Goal: Information Seeking & Learning: Learn about a topic

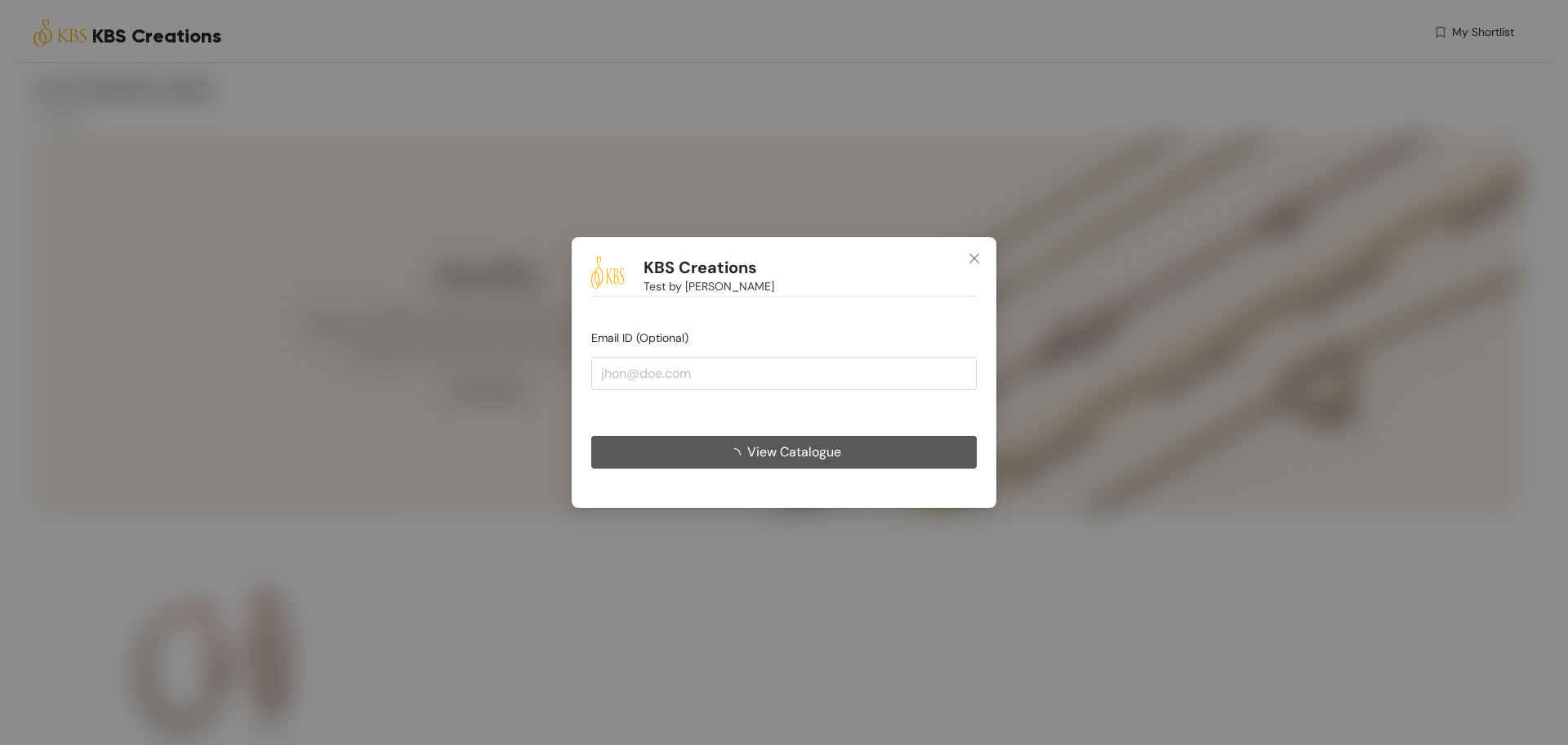
drag, startPoint x: 802, startPoint y: 447, endPoint x: 815, endPoint y: 447, distance: 13.0
click at [803, 447] on span "View Catalogue" at bounding box center [795, 451] width 94 height 20
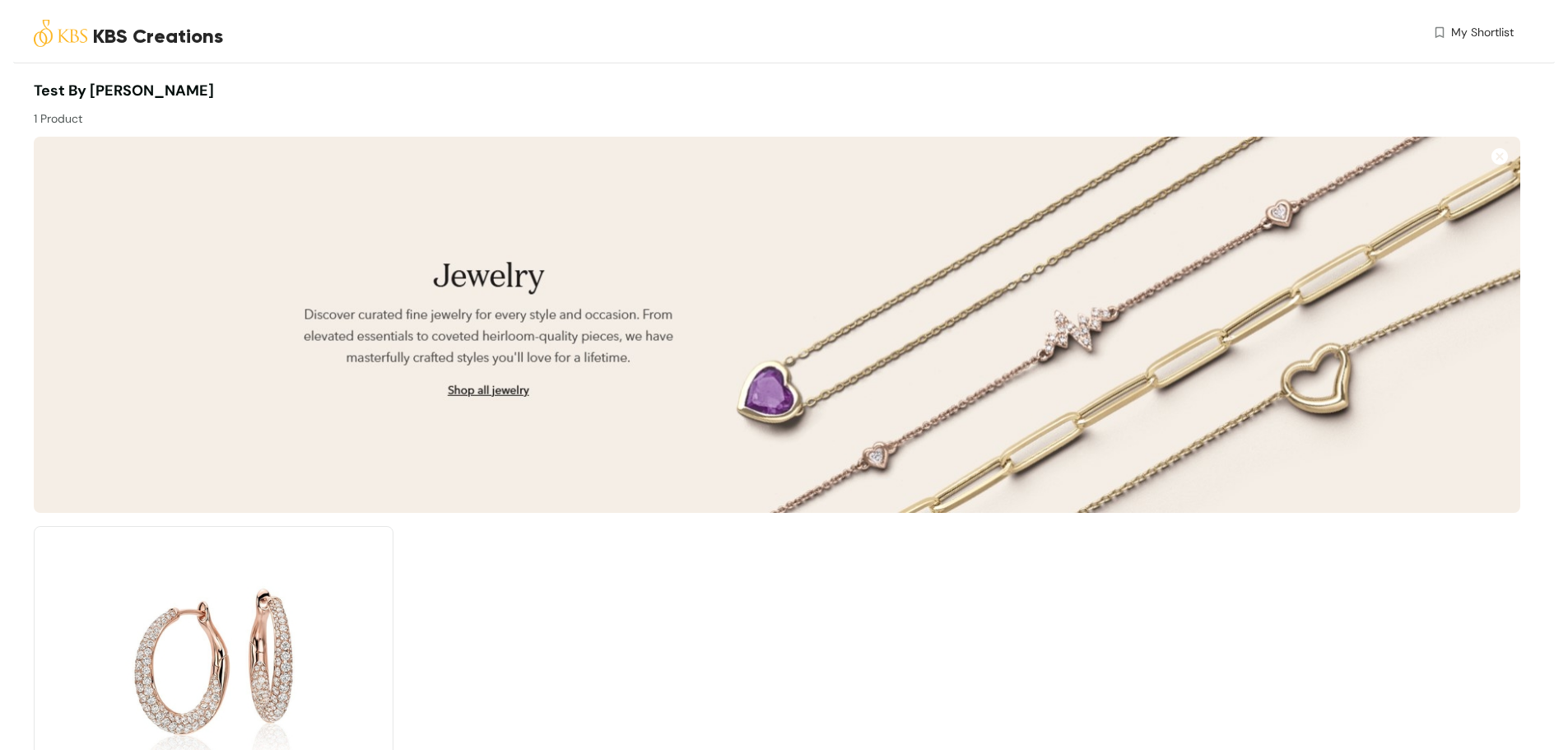
click at [821, 449] on img at bounding box center [776, 324] width 1486 height 376
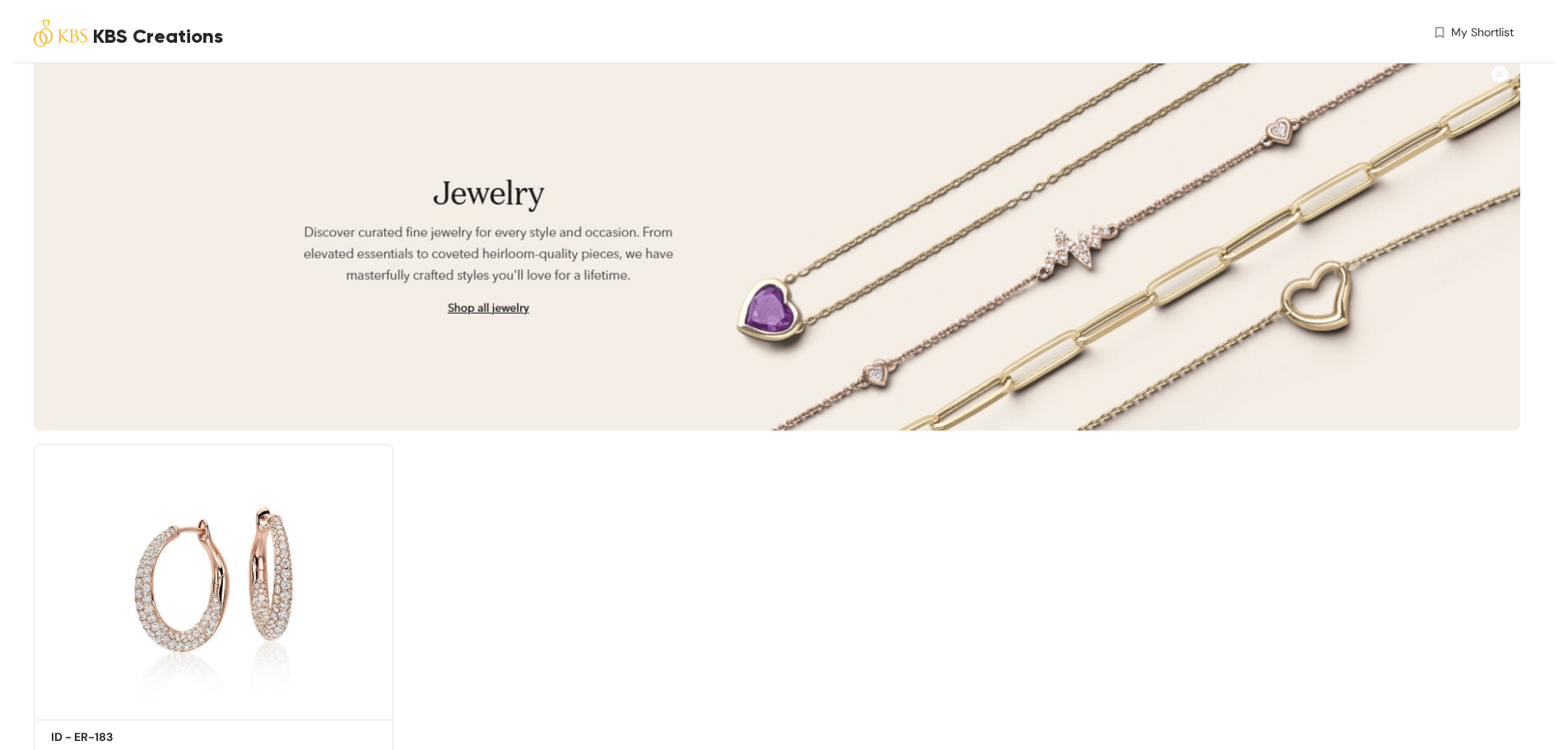
scroll to position [154, 0]
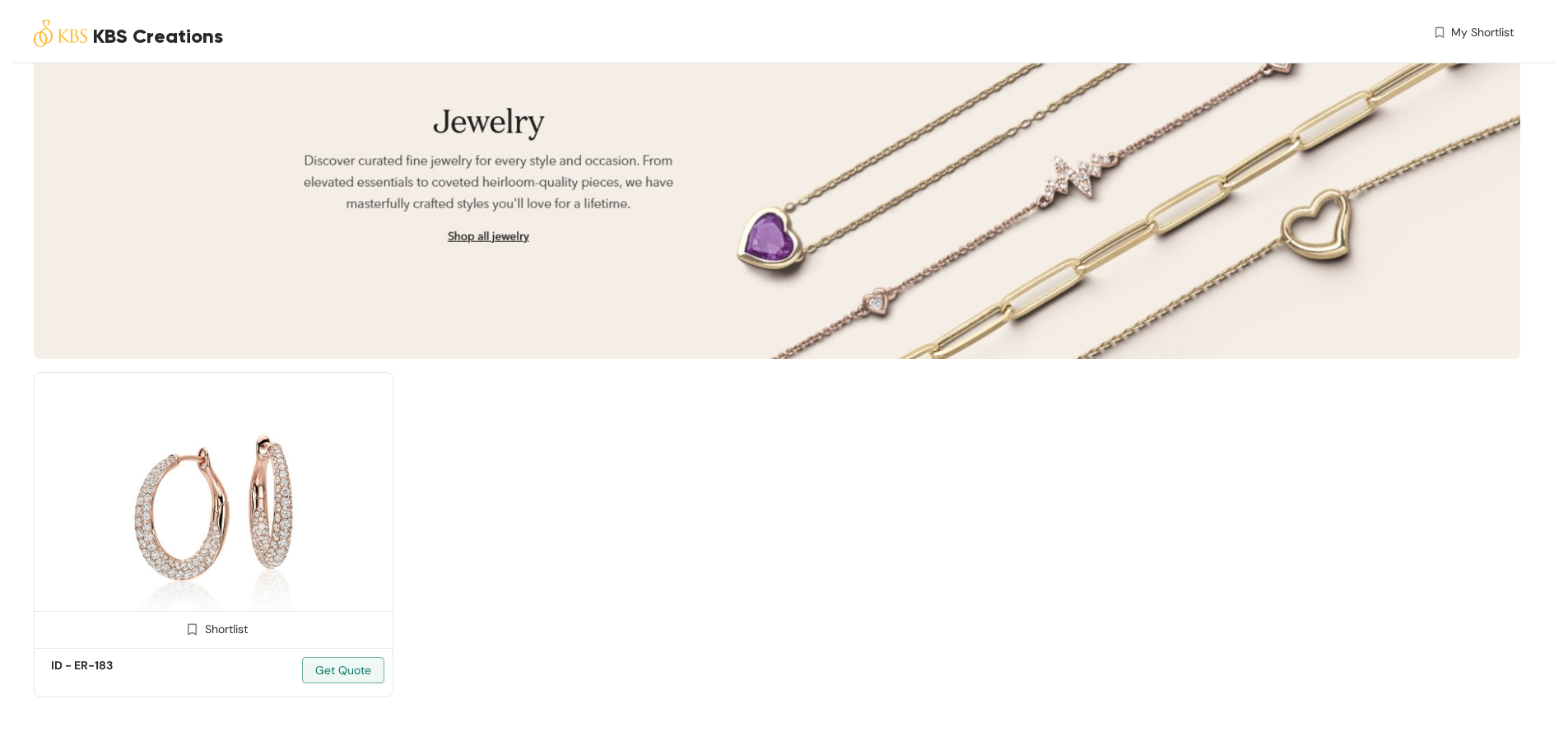
click at [201, 444] on img at bounding box center [214, 507] width 360 height 272
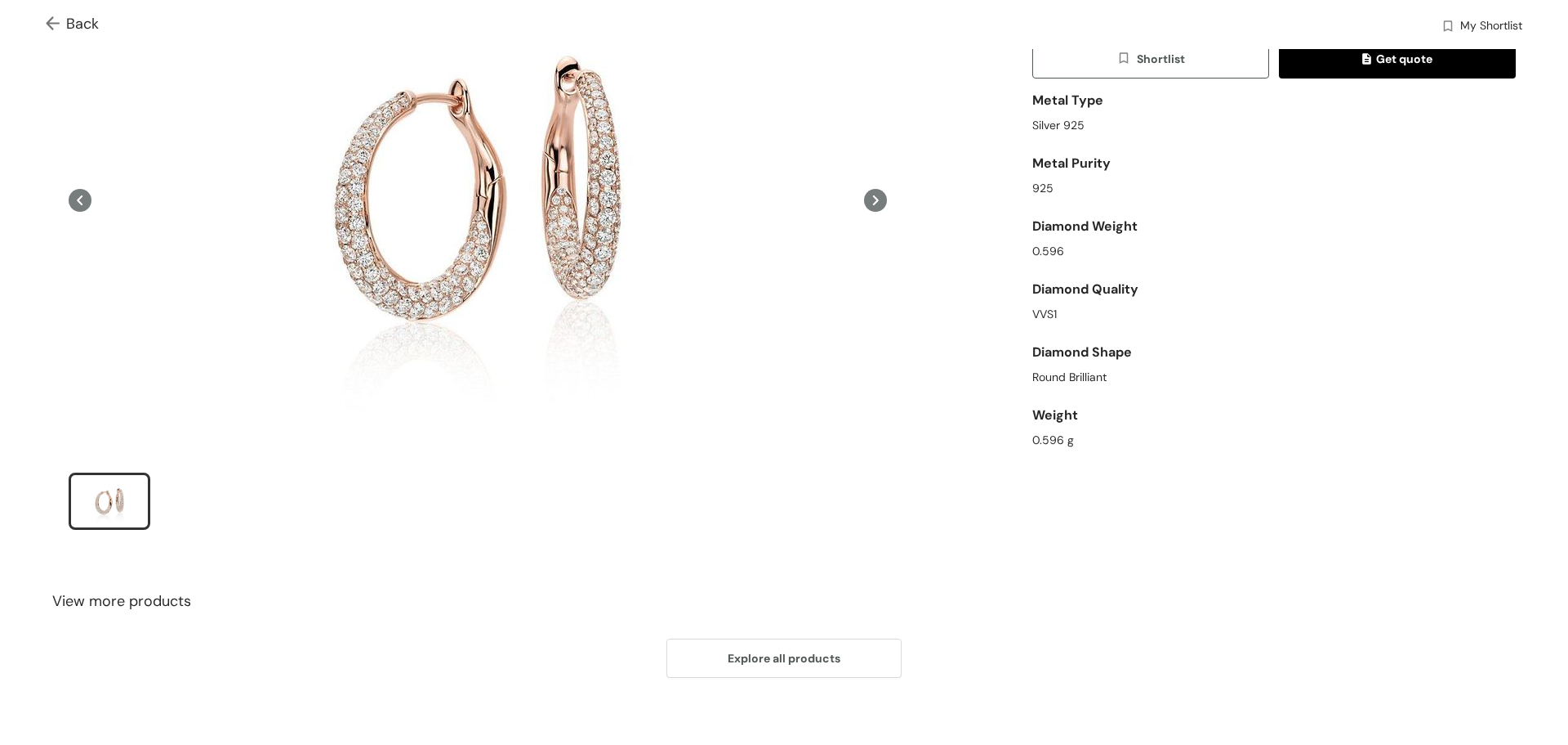
scroll to position [175, 0]
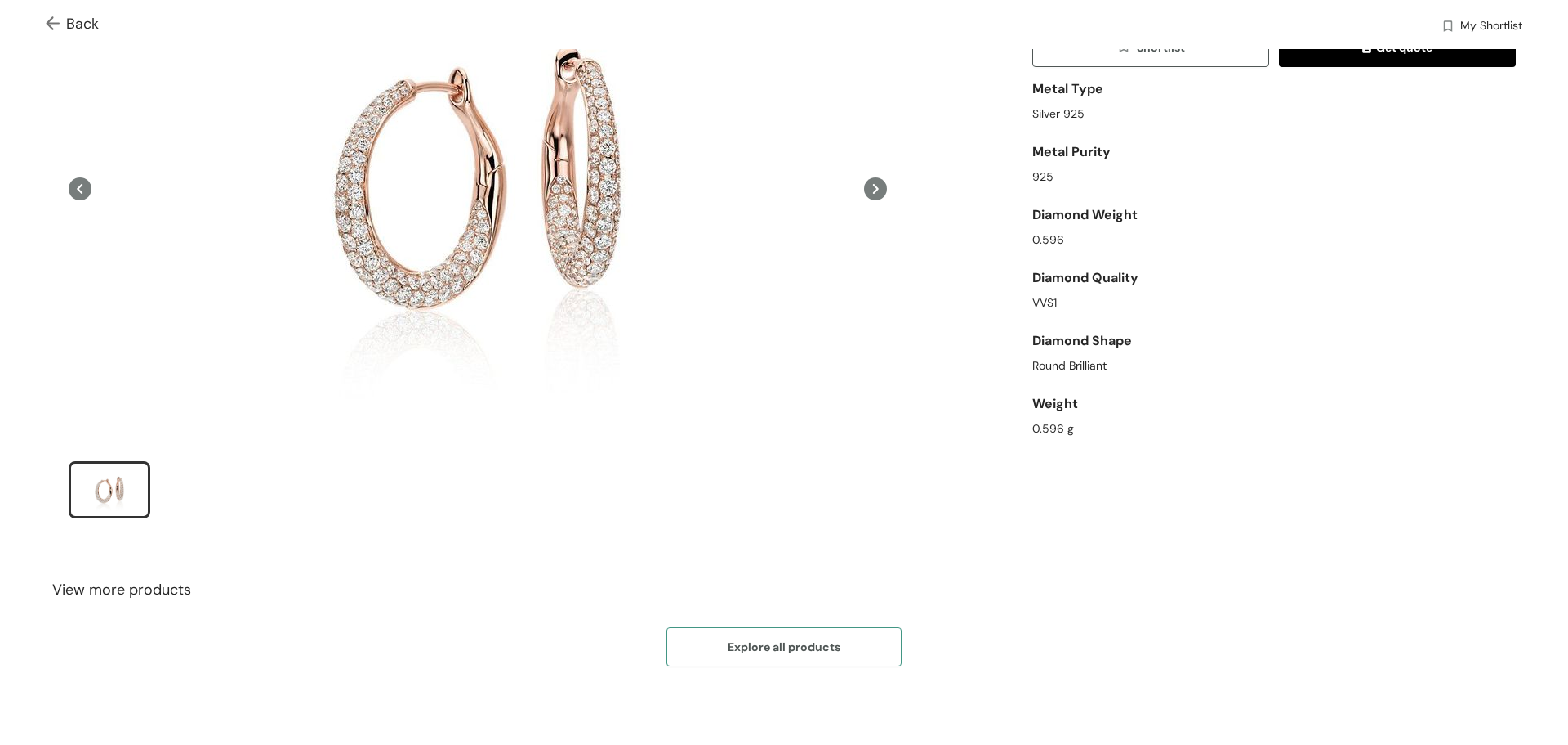
click at [835, 638] on button "Explore all products" at bounding box center [784, 646] width 235 height 39
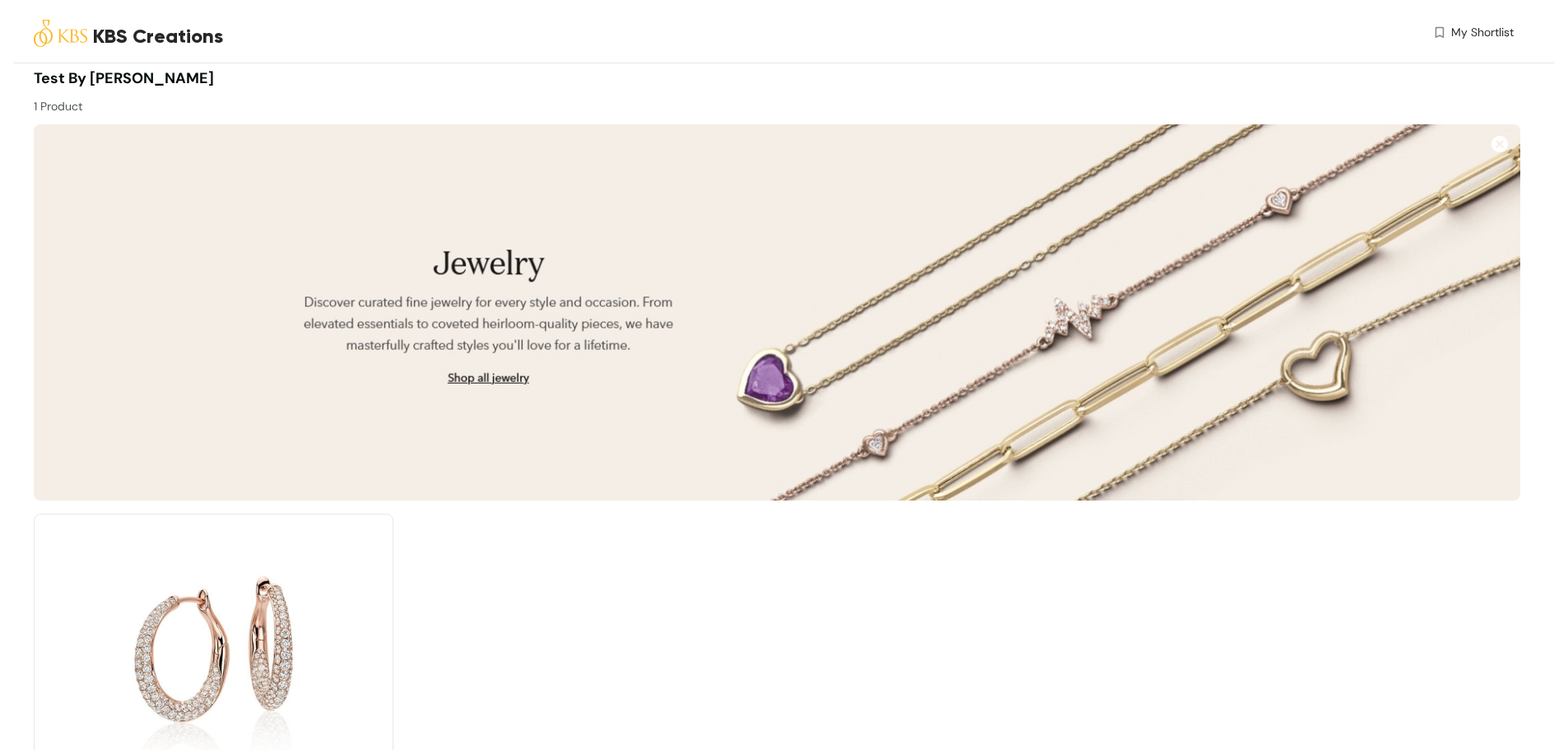
scroll to position [154, 0]
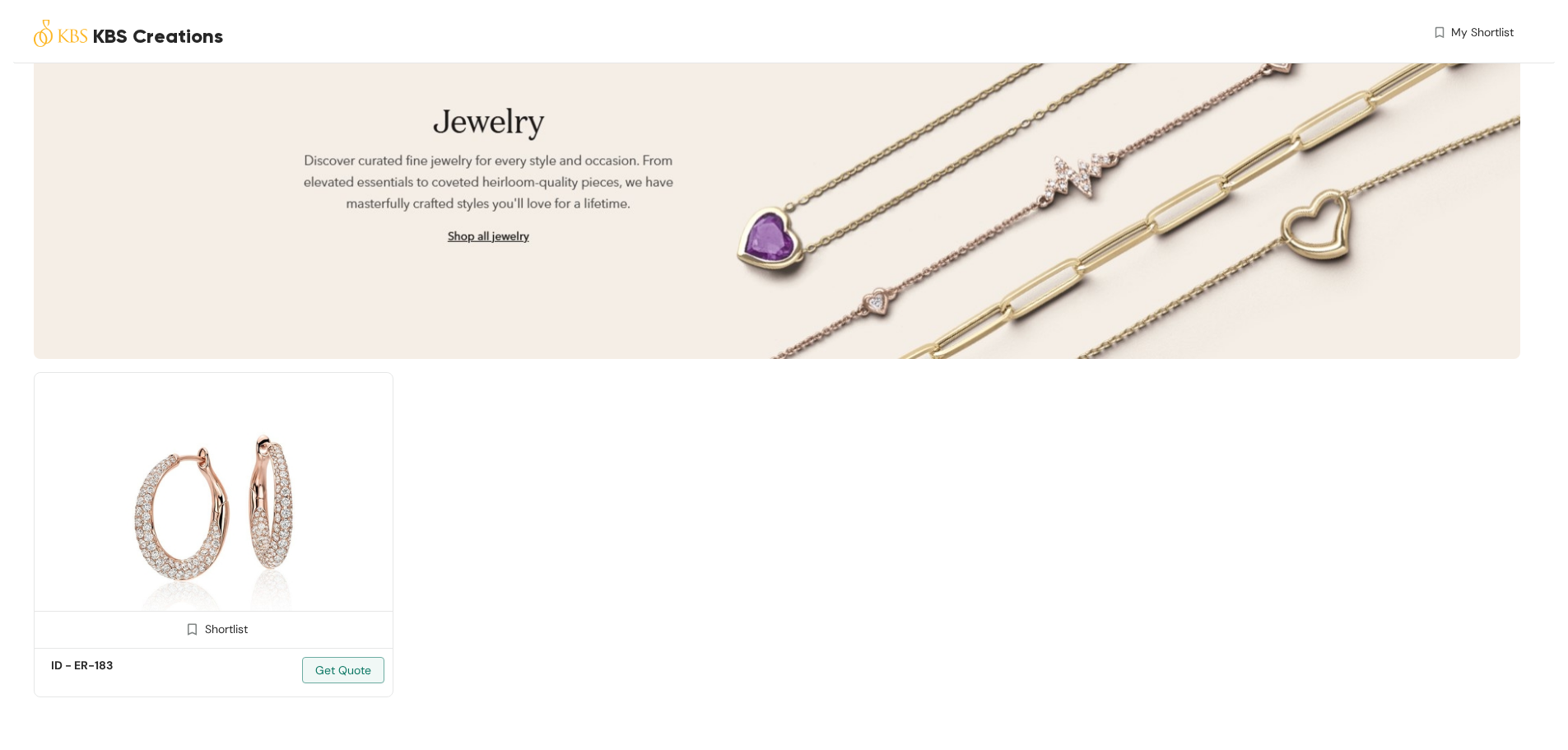
click at [176, 525] on img at bounding box center [214, 507] width 360 height 272
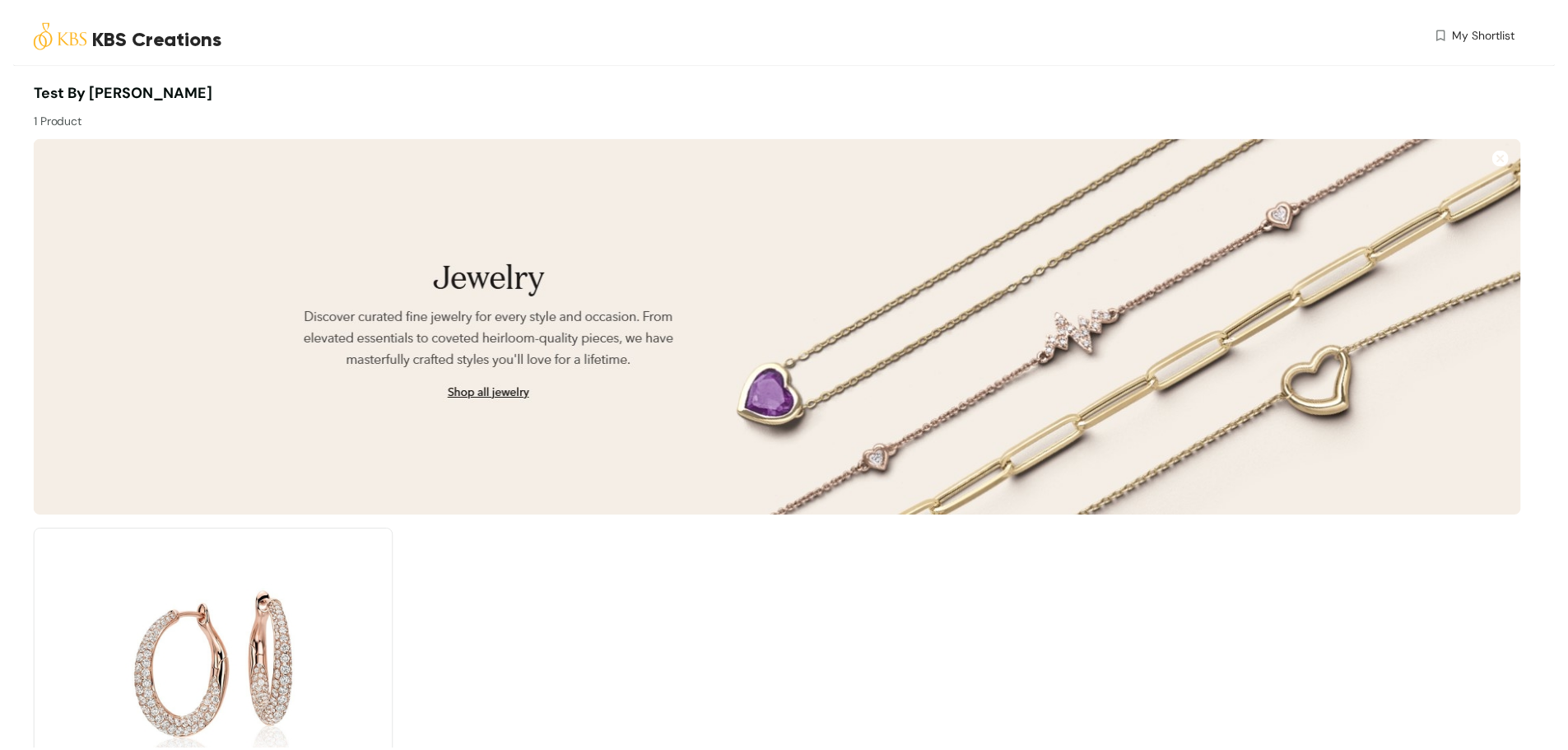
scroll to position [154, 0]
